Goal: Use online tool/utility: Use online tool/utility

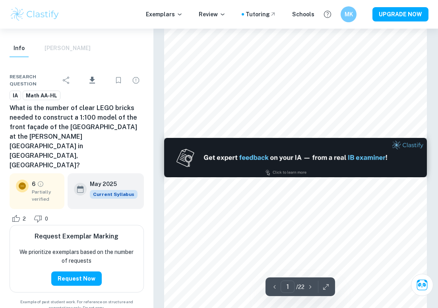
type input "2"
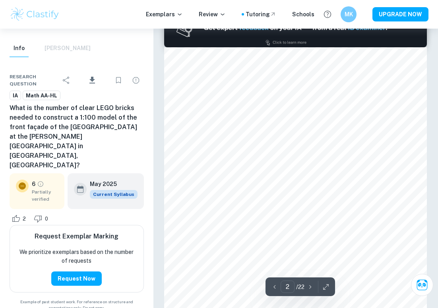
scroll to position [393, 0]
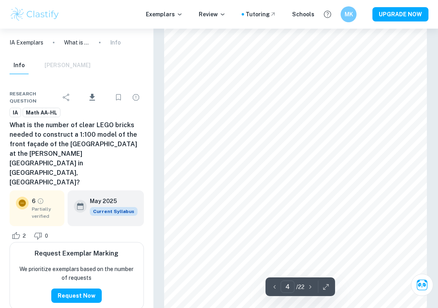
scroll to position [1254, 0]
type input "7"
